Goal: Information Seeking & Learning: Find specific fact

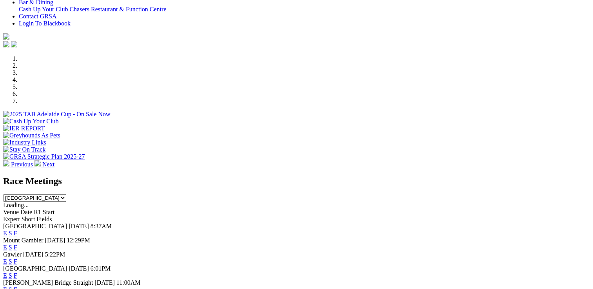
scroll to position [235, 0]
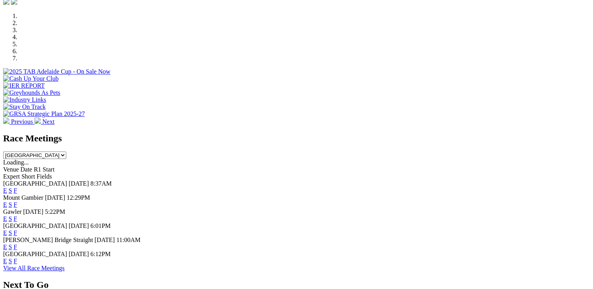
click at [17, 201] on link "F" at bounding box center [16, 204] width 4 height 7
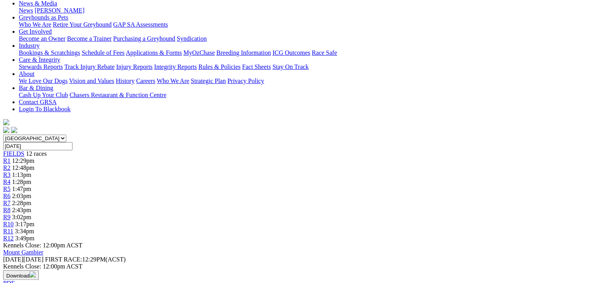
scroll to position [118, 0]
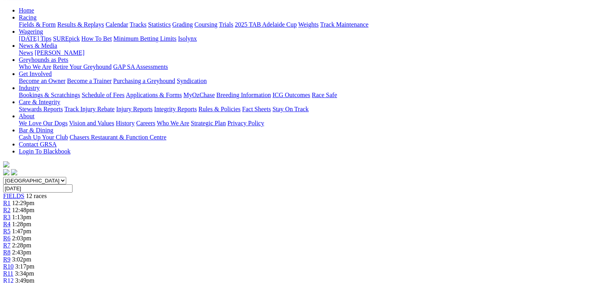
scroll to position [78, 0]
